Goal: Check status: Check status

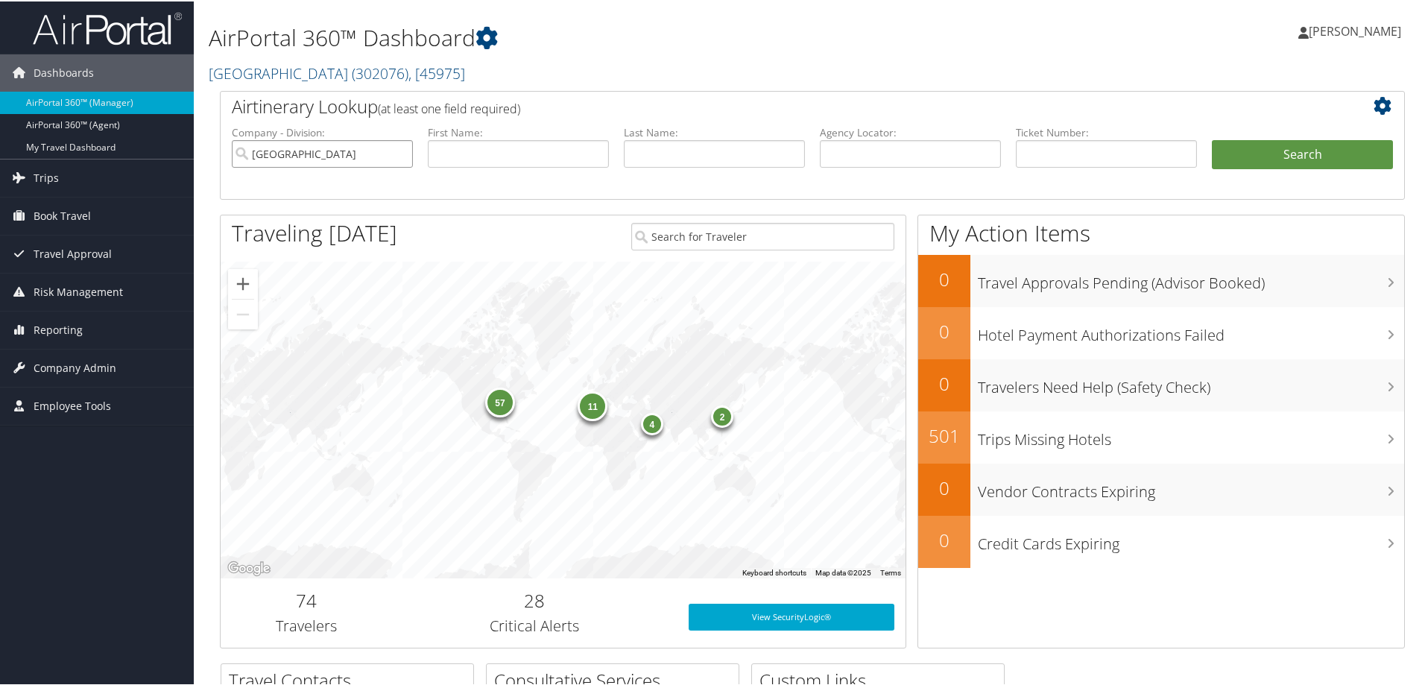
click at [397, 154] on input "Temple University" at bounding box center [322, 153] width 181 height 28
click at [1065, 157] on input "text" at bounding box center [1106, 153] width 181 height 28
paste input "0018998458125"
type input "0018998458125"
click at [1212, 139] on button "Search" at bounding box center [1302, 154] width 181 height 30
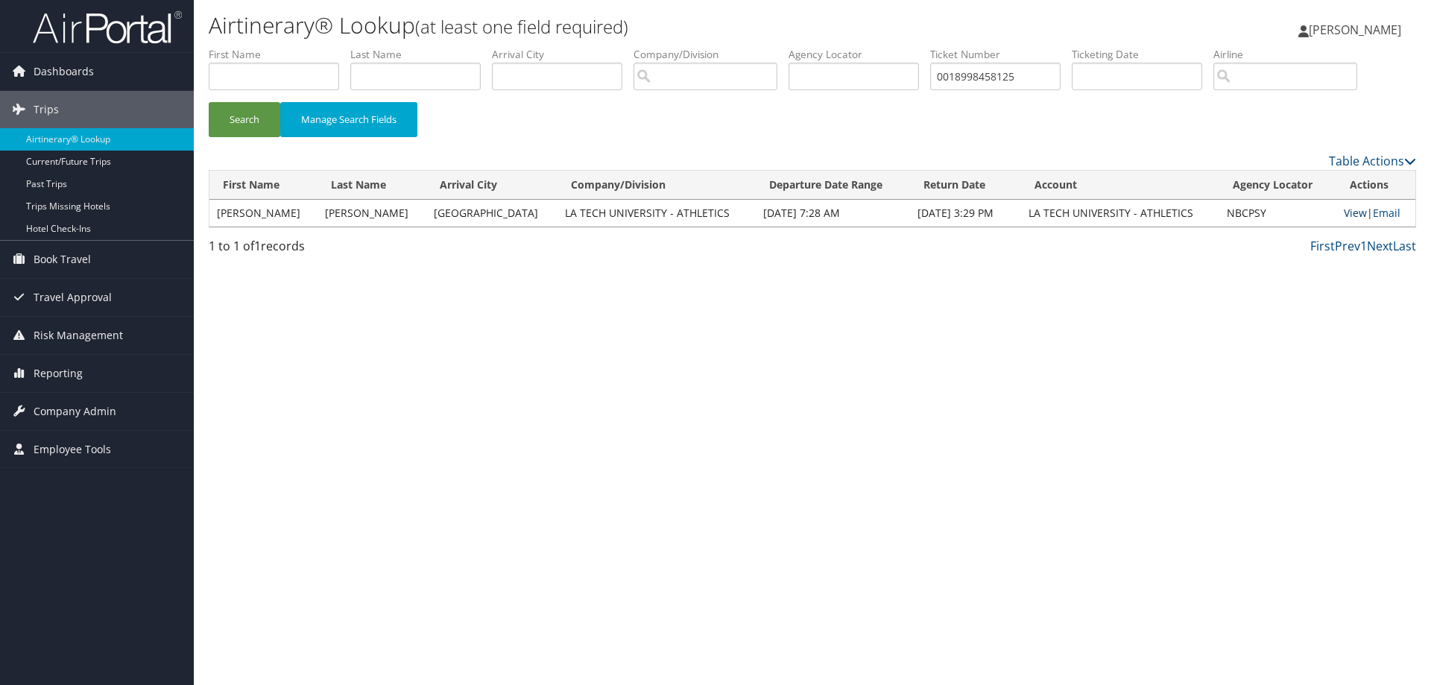
click at [1349, 213] on link "View" at bounding box center [1355, 213] width 23 height 14
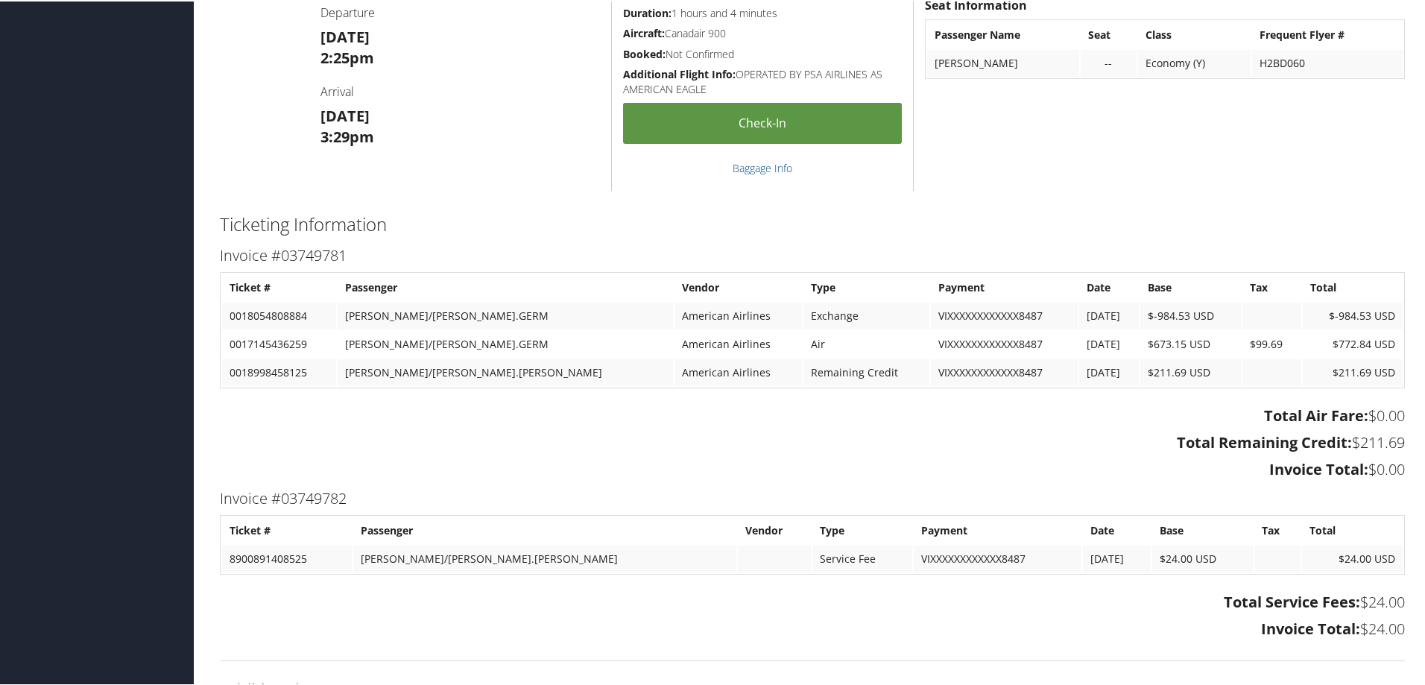
scroll to position [1342, 0]
